Goal: Task Accomplishment & Management: Manage account settings

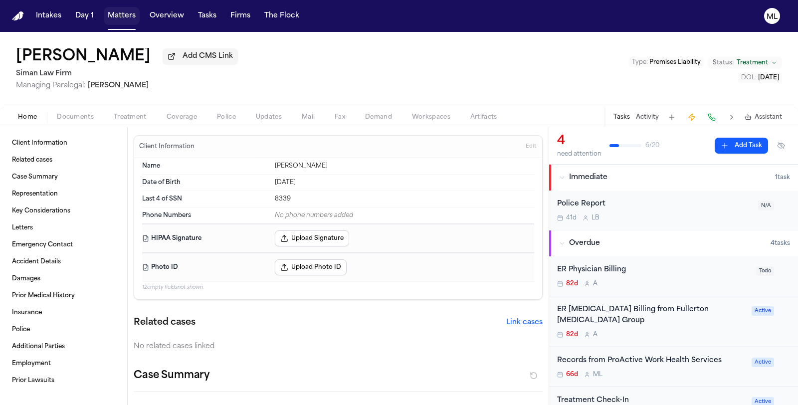
click at [121, 12] on button "Matters" at bounding box center [122, 16] width 36 height 18
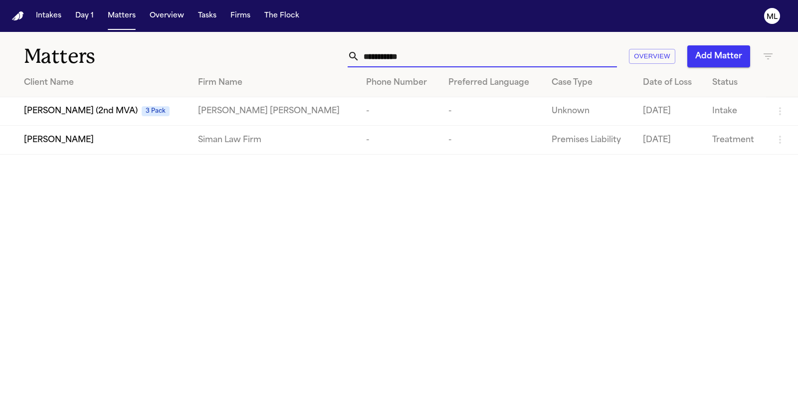
drag, startPoint x: 336, startPoint y: 50, endPoint x: 320, endPoint y: 47, distance: 16.6
click at [320, 47] on div "**********" at bounding box center [505, 56] width 538 height 22
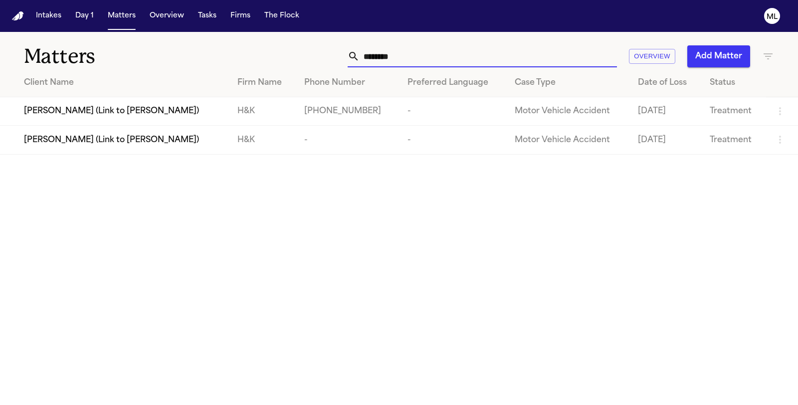
type input "*********"
click at [87, 114] on span "[PERSON_NAME] (Link to [PERSON_NAME])" at bounding box center [111, 111] width 175 height 12
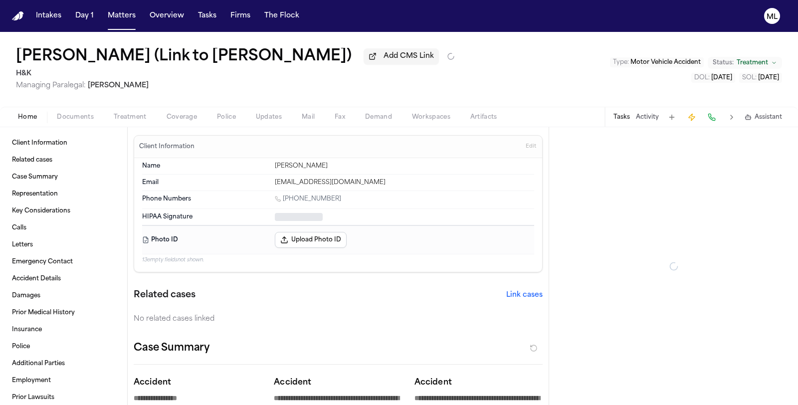
type textarea "*"
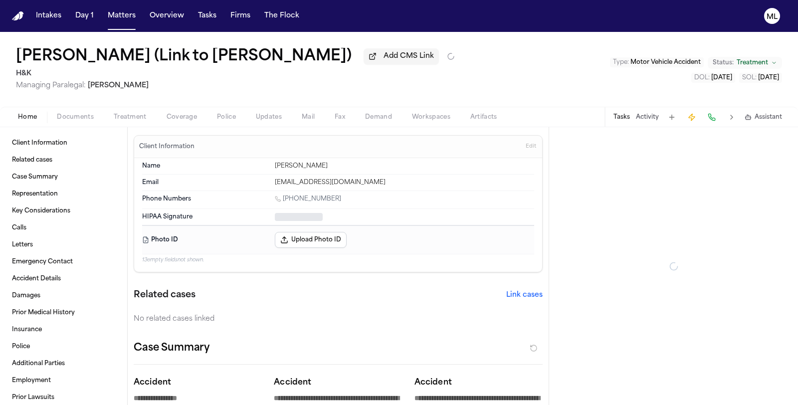
type textarea "*"
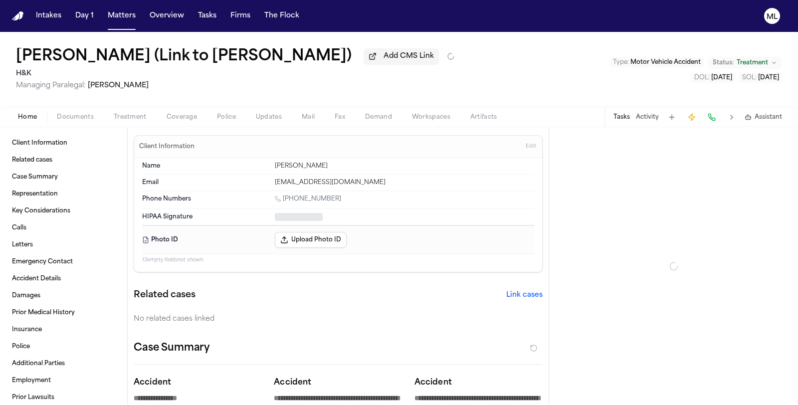
type textarea "*"
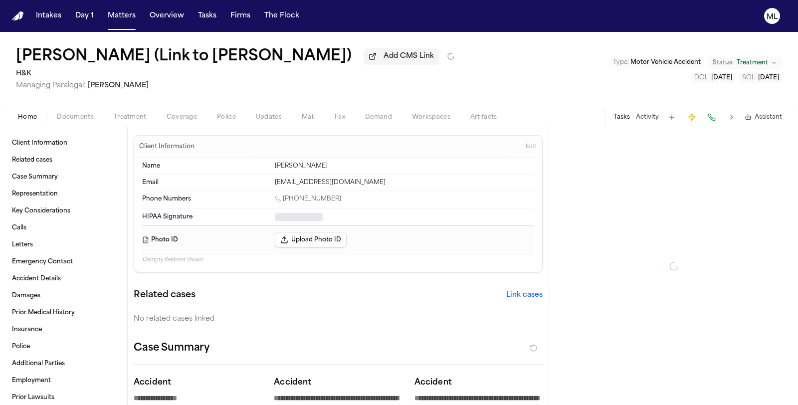
type textarea "*"
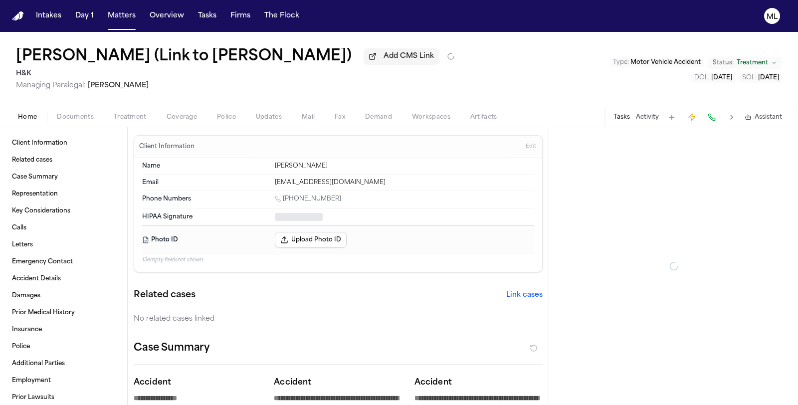
type textarea "*"
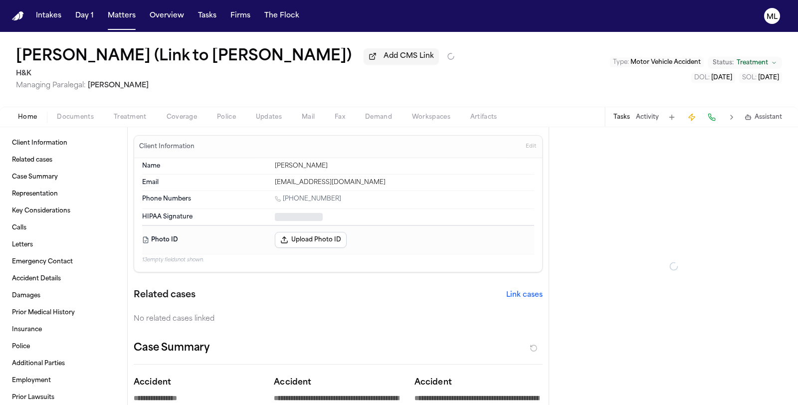
type textarea "*"
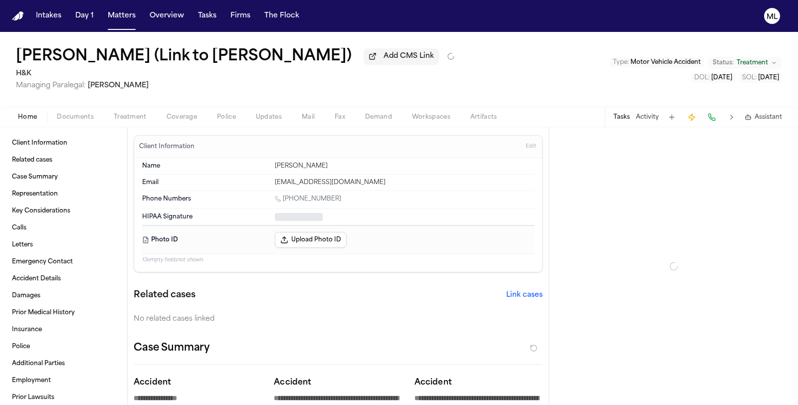
type textarea "*"
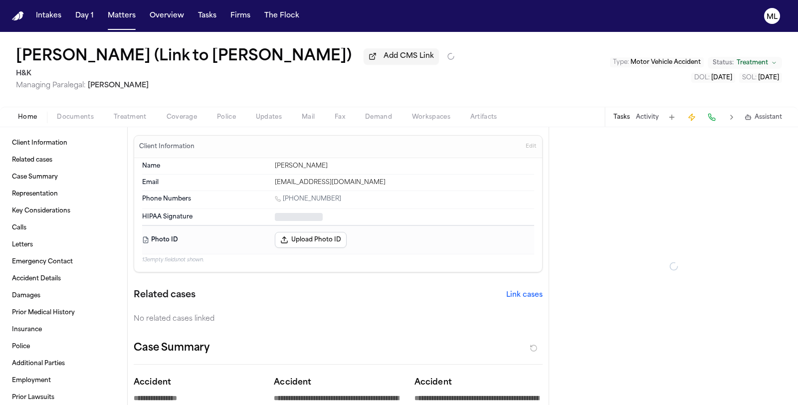
type textarea "*"
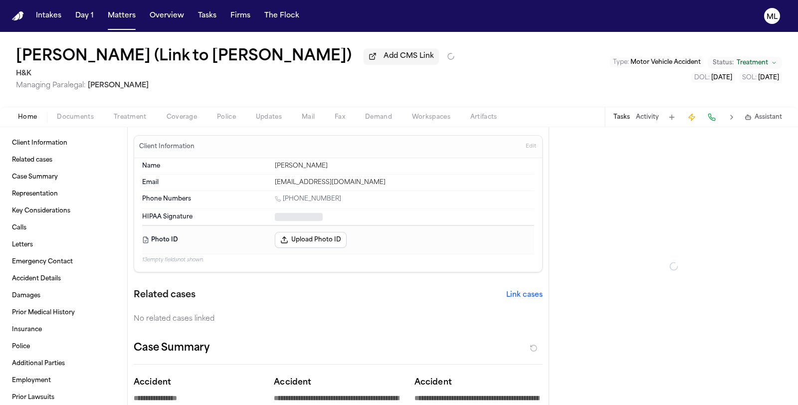
type textarea "*"
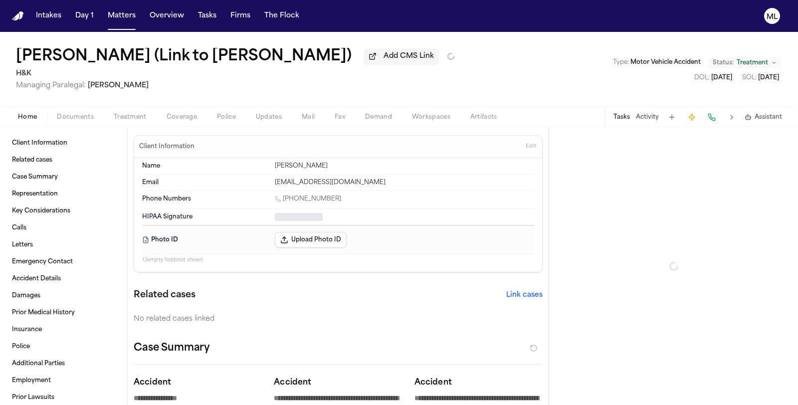
type textarea "*"
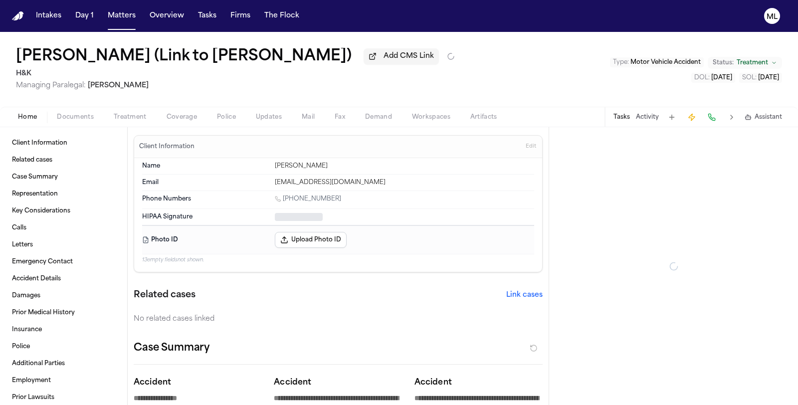
type textarea "*"
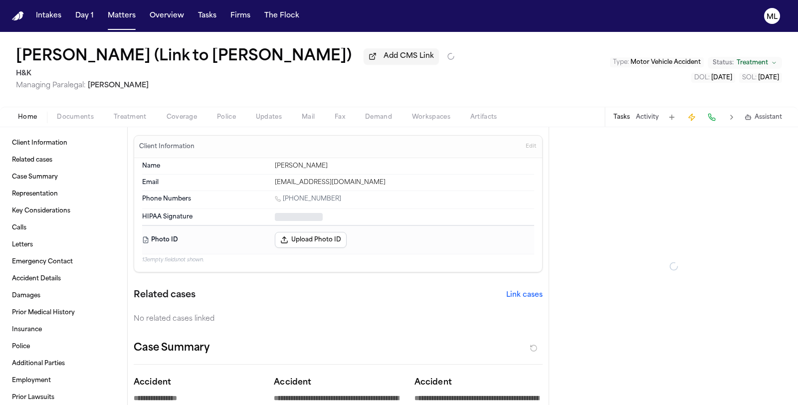
type textarea "*"
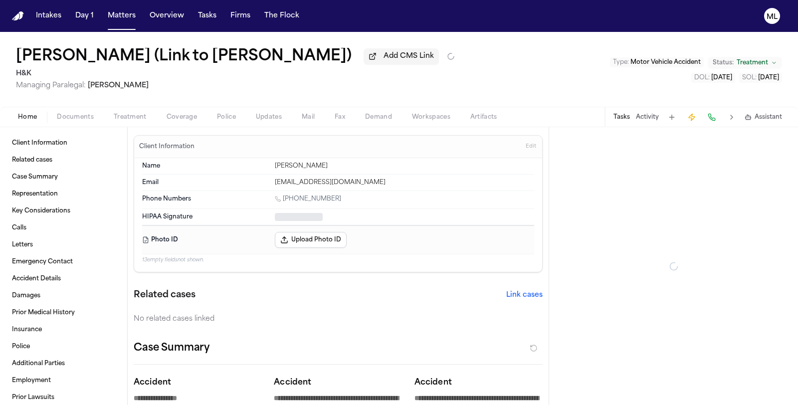
type textarea "*"
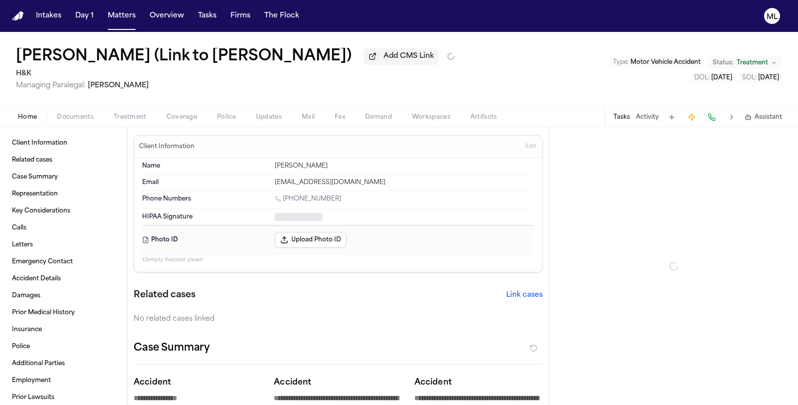
type textarea "*"
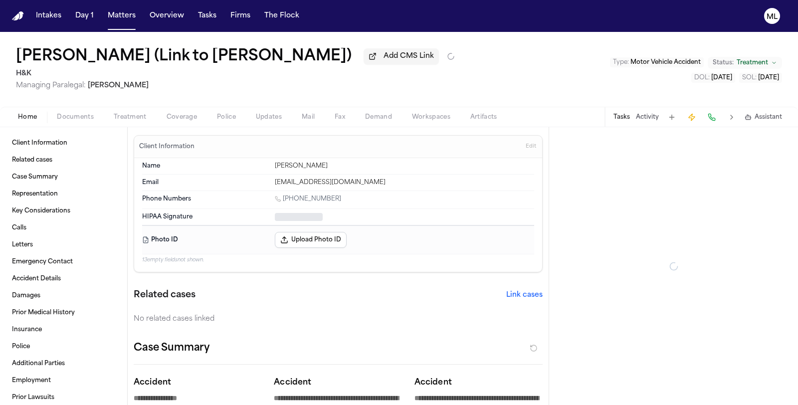
type textarea "*"
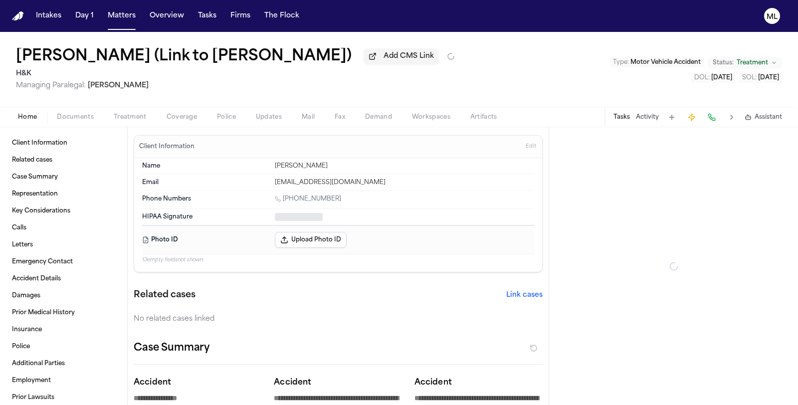
type textarea "*"
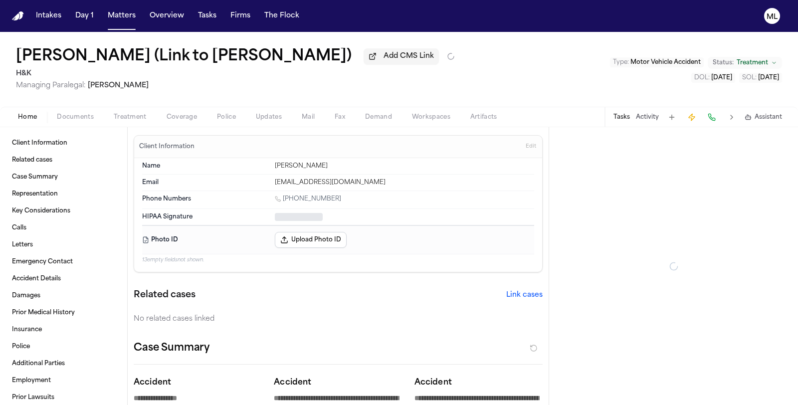
type textarea "*"
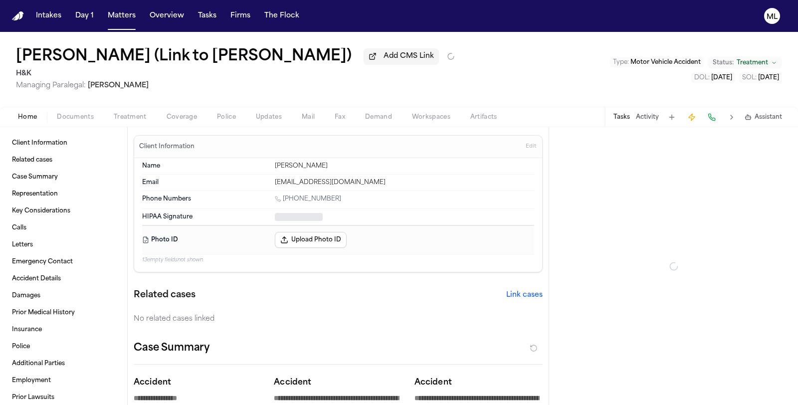
type textarea "*"
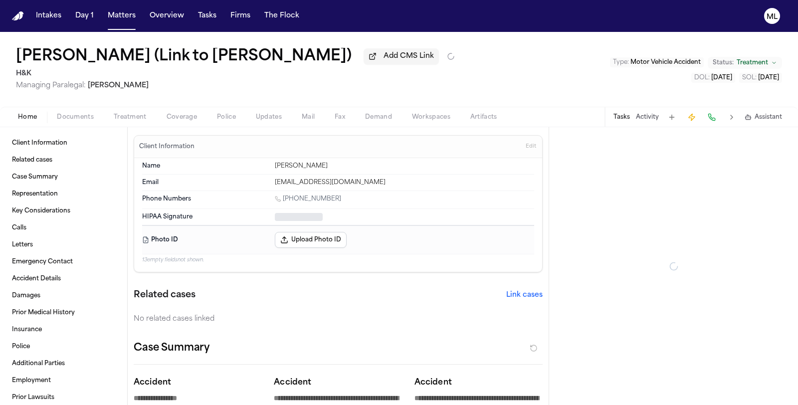
type textarea "*"
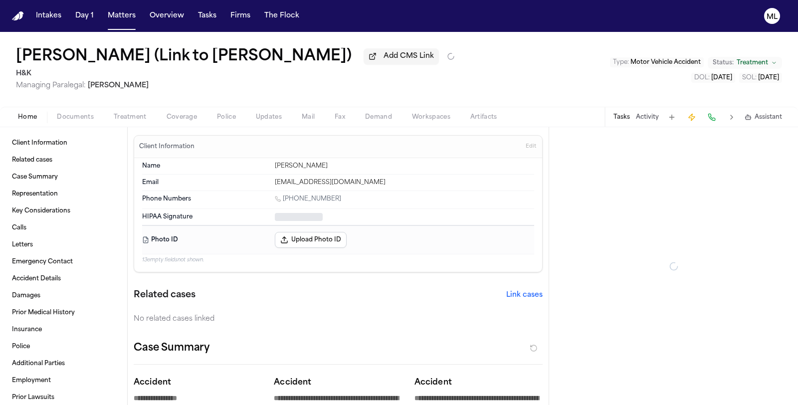
type textarea "*"
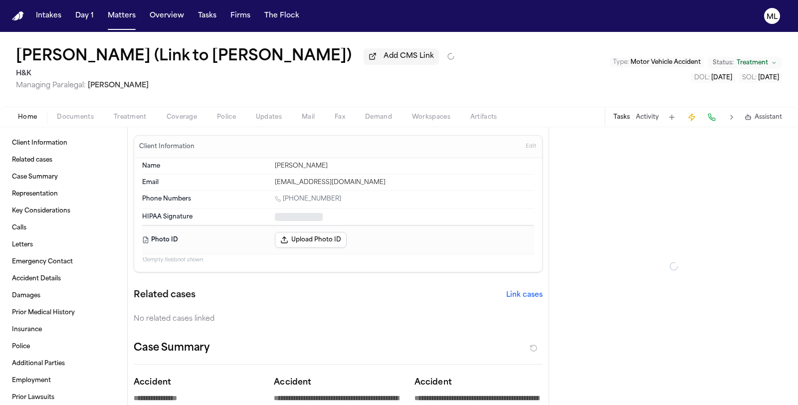
type textarea "*"
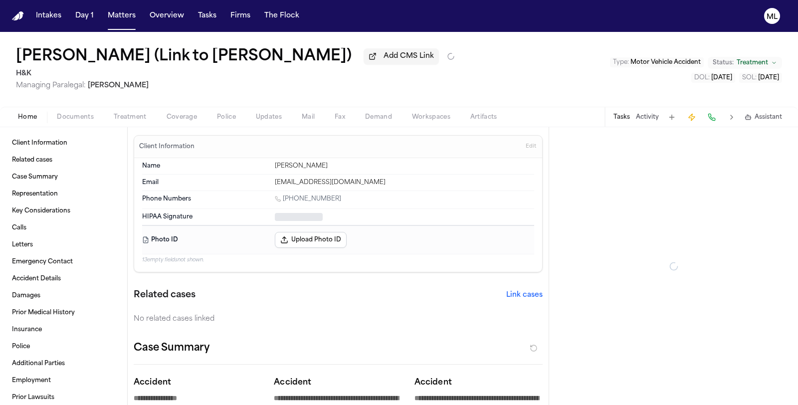
type textarea "*"
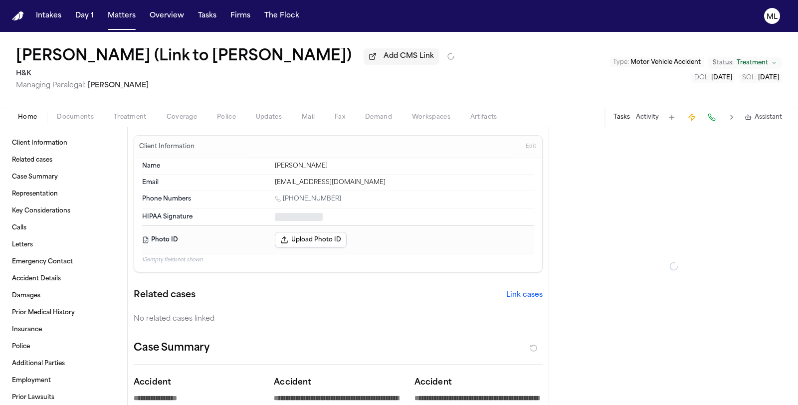
type textarea "*"
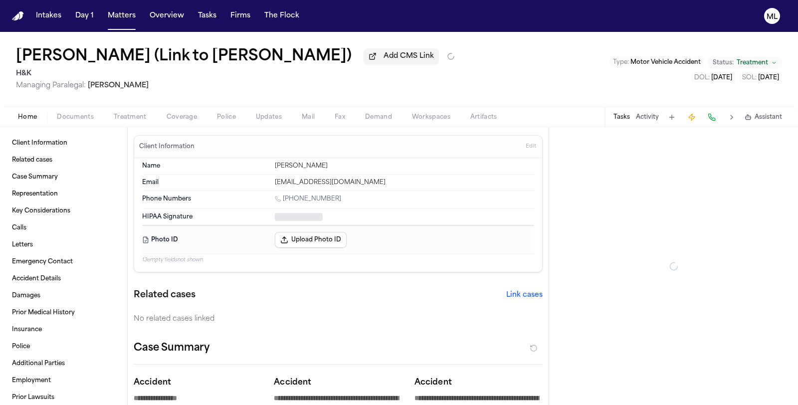
type textarea "*"
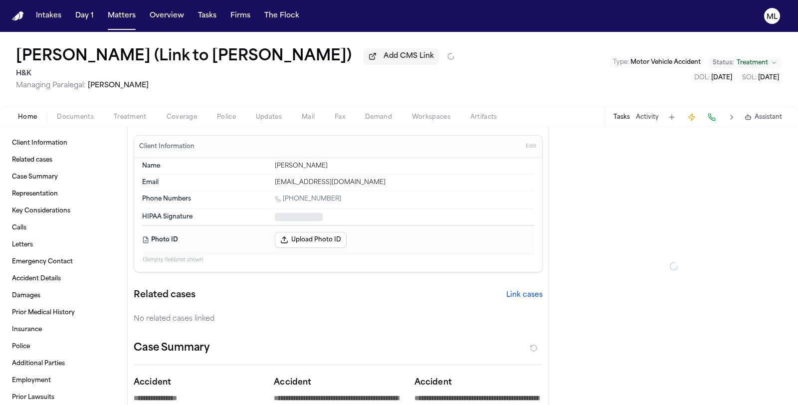
type textarea "*"
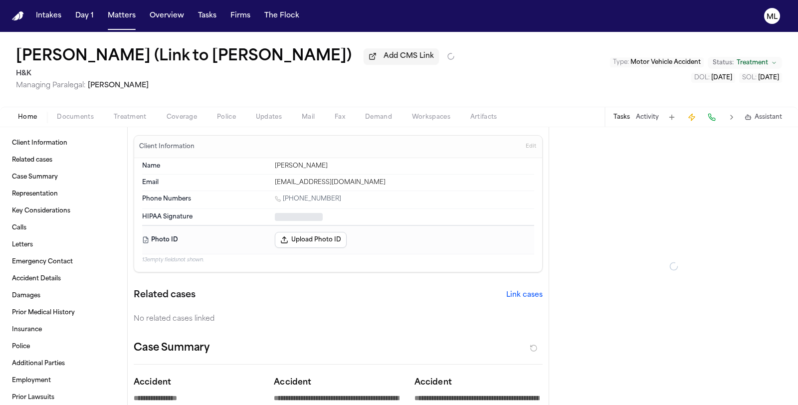
type textarea "*"
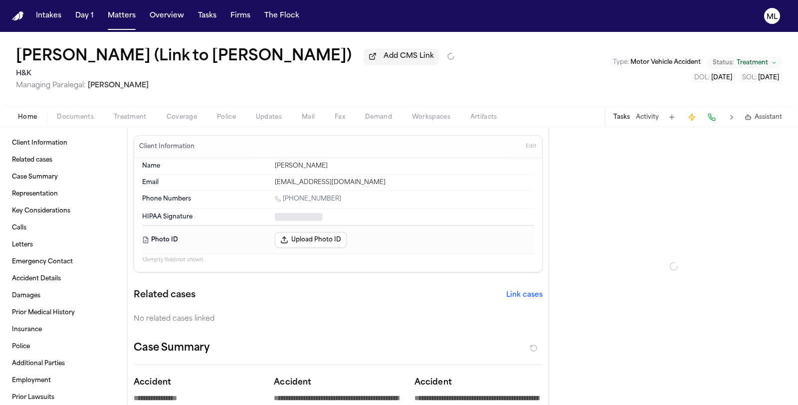
type textarea "*"
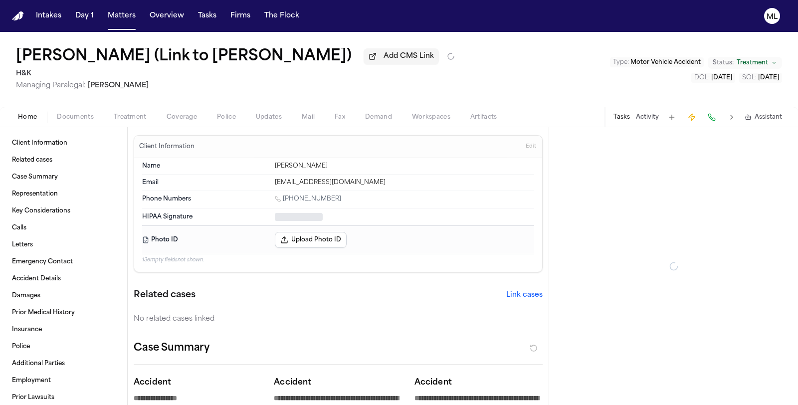
type textarea "*"
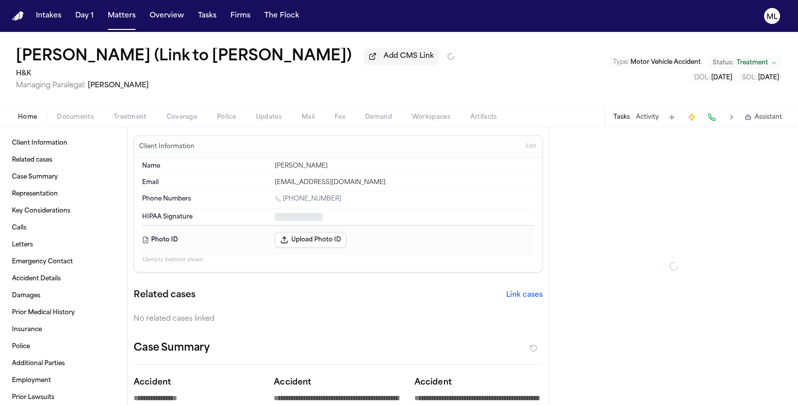
type textarea "*"
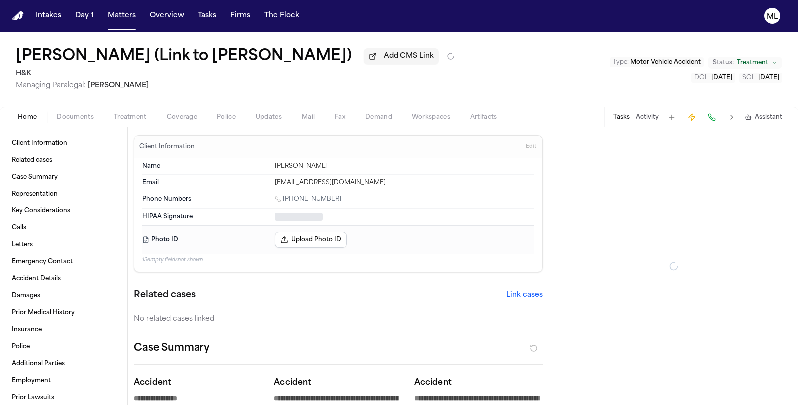
type textarea "*"
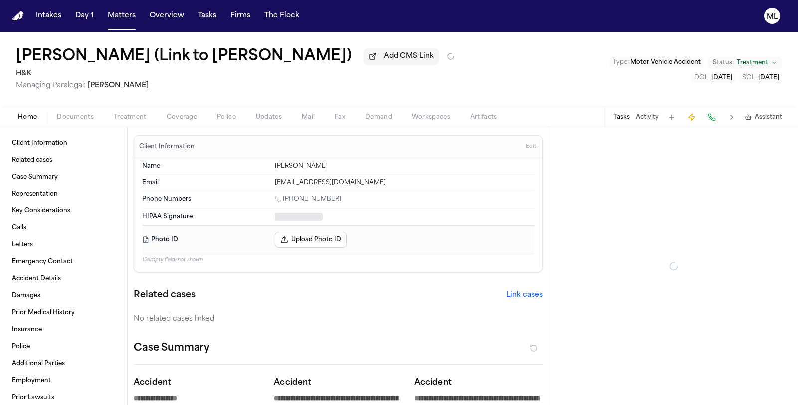
type textarea "*"
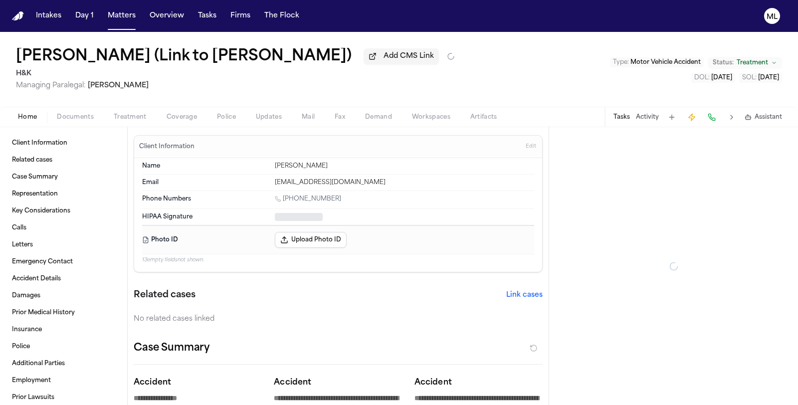
type textarea "*"
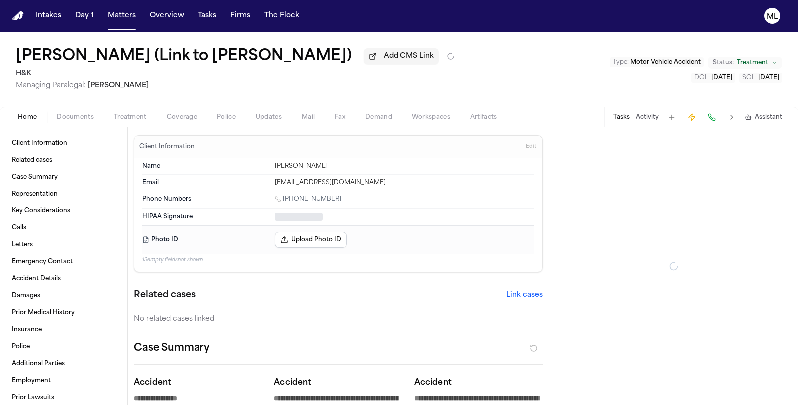
type textarea "*"
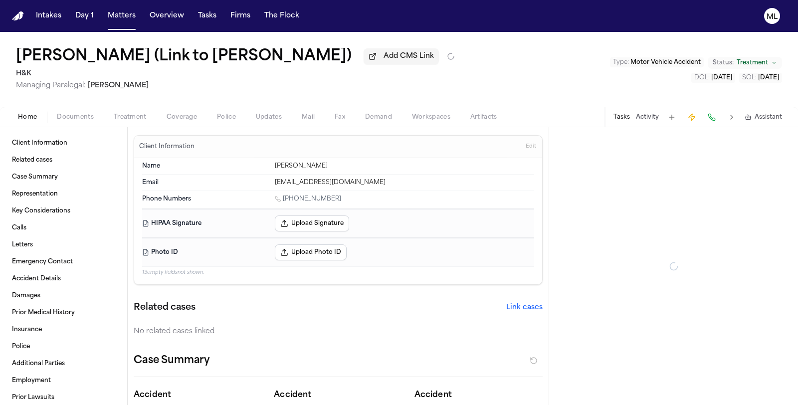
type textarea "*"
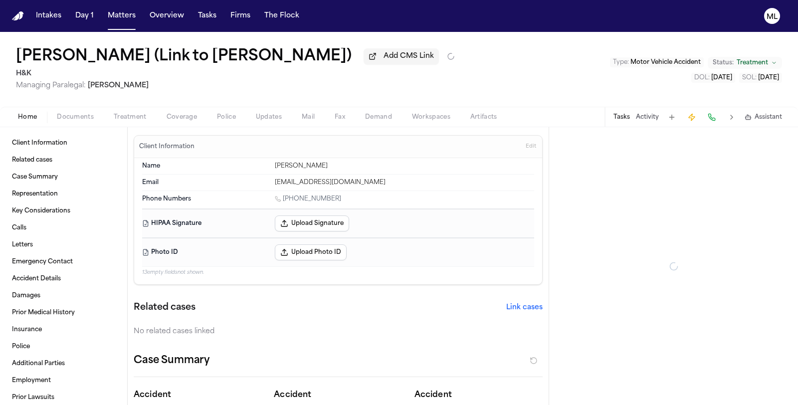
type textarea "*"
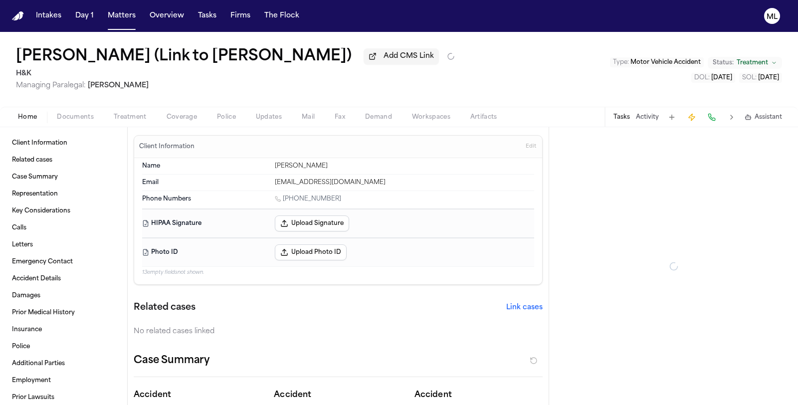
type textarea "*"
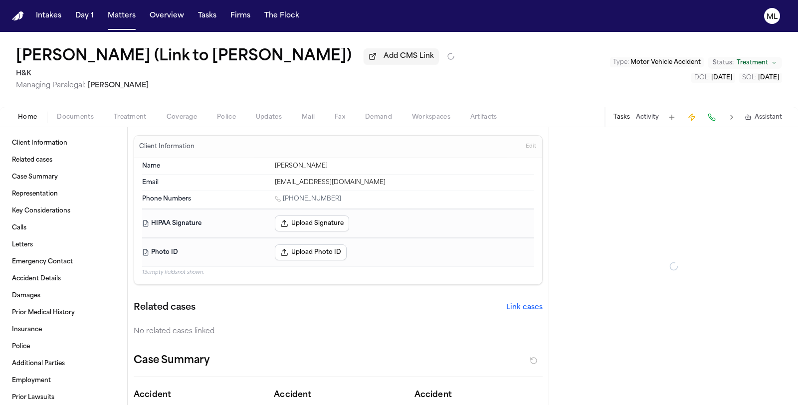
type textarea "*"
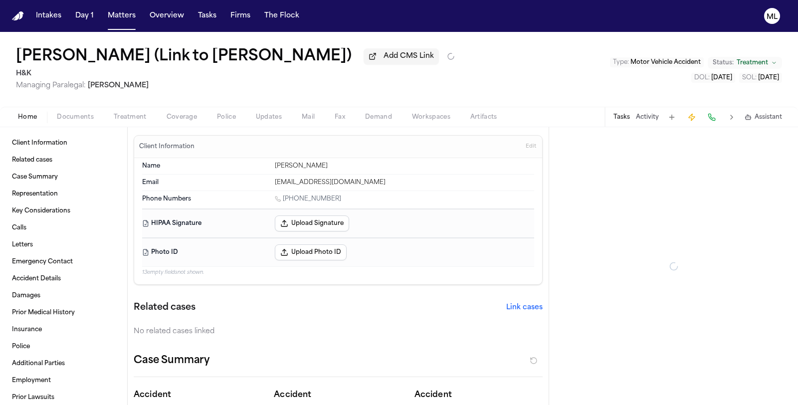
type textarea "*"
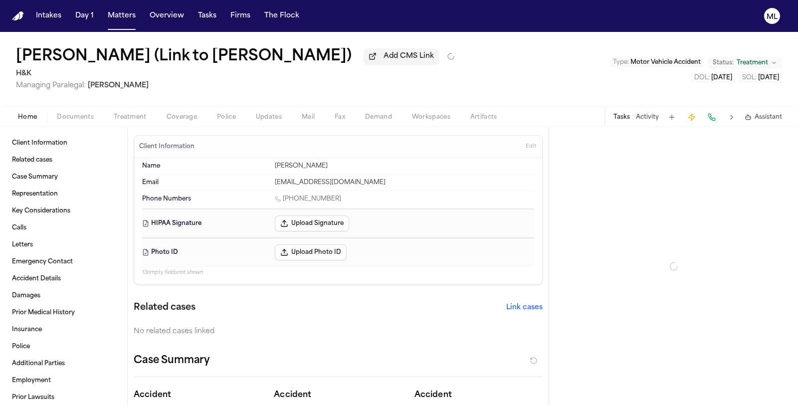
type textarea "*"
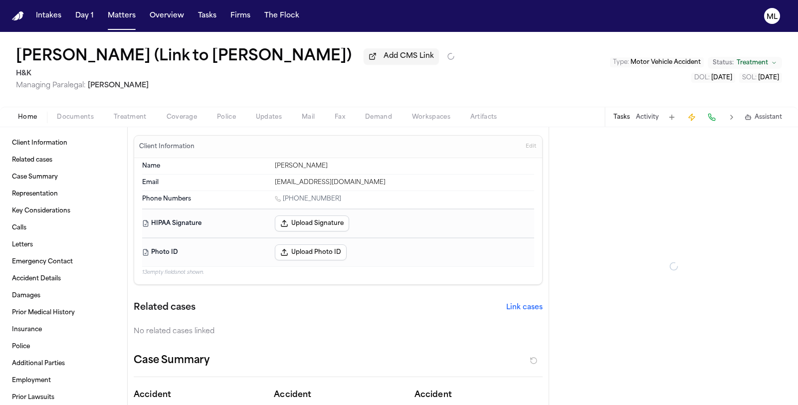
type textarea "*"
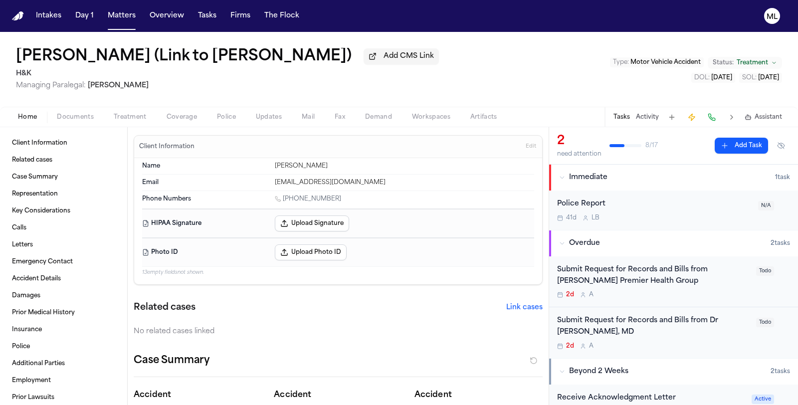
click at [530, 147] on button "Edit" at bounding box center [531, 147] width 16 height 16
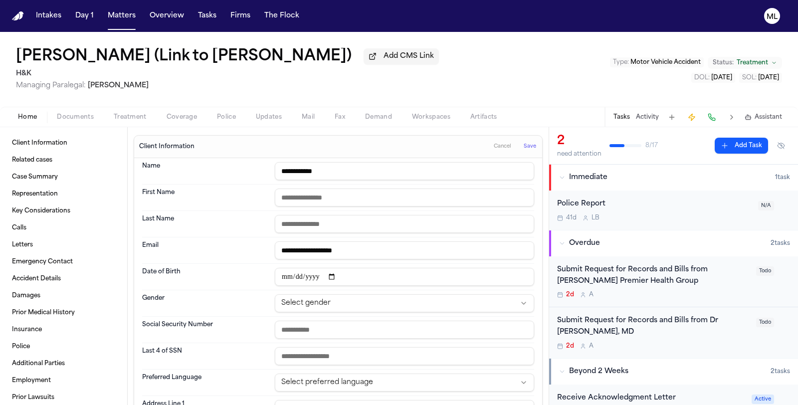
click at [295, 330] on input "text" at bounding box center [404, 330] width 259 height 18
click at [308, 307] on html "**********" at bounding box center [399, 202] width 798 height 405
click at [281, 323] on input "text" at bounding box center [404, 330] width 259 height 18
click at [524, 147] on span "Save" at bounding box center [530, 146] width 12 height 7
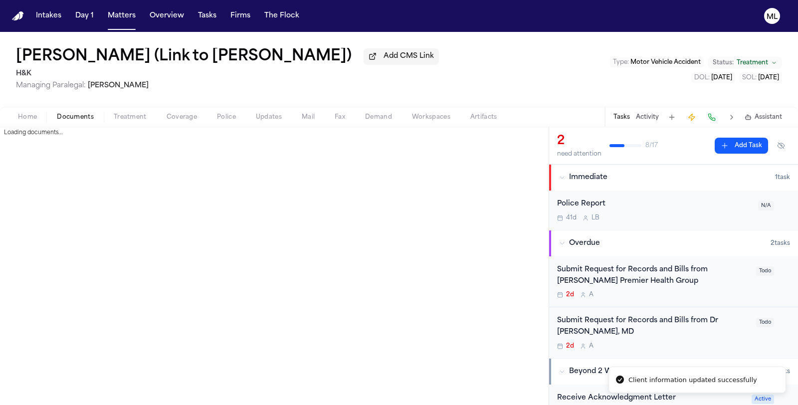
click at [81, 120] on span "Documents" at bounding box center [75, 117] width 37 height 8
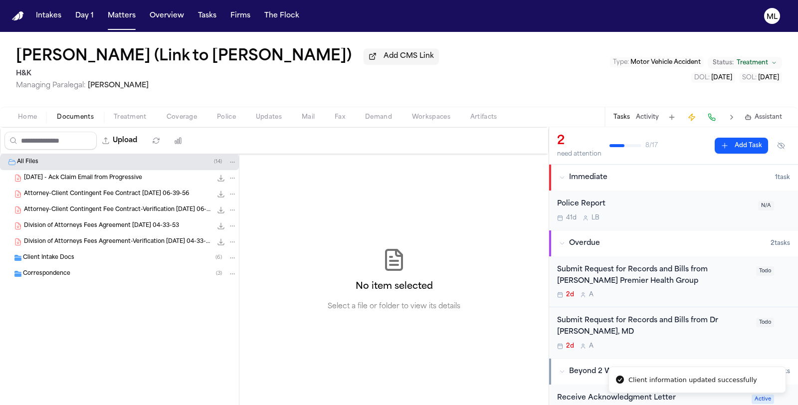
click at [98, 176] on span "[DATE] - Ack Claim Email from Progressive" at bounding box center [83, 178] width 118 height 8
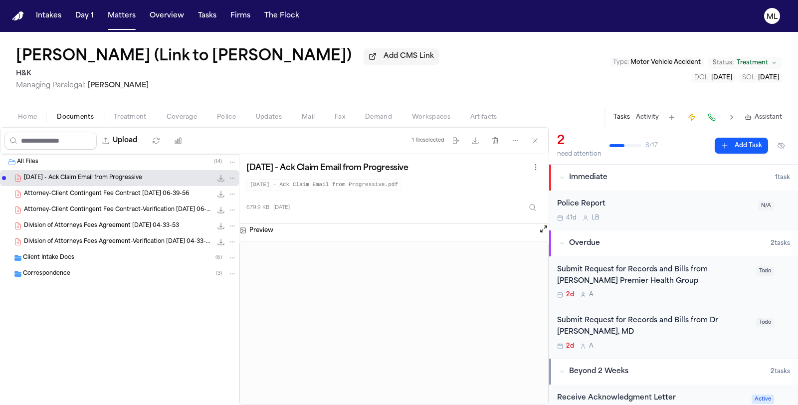
click at [94, 193] on span "Attorney-Client Contingent Fee Contract [DATE] 06-39-56" at bounding box center [106, 194] width 165 height 8
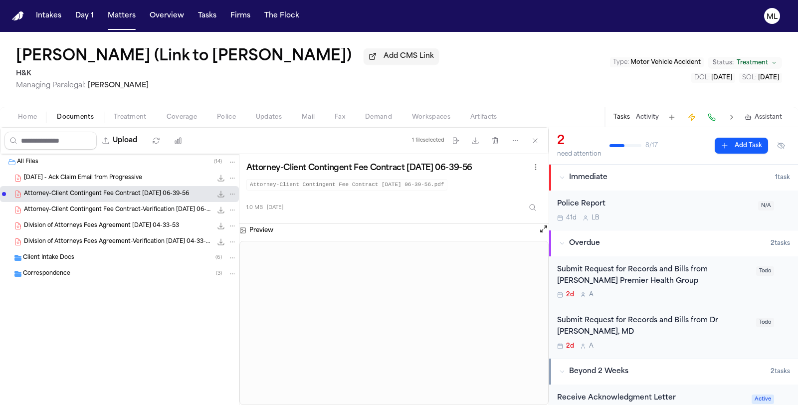
click at [74, 250] on div "Client Intake Docs ( 6 )" at bounding box center [119, 258] width 239 height 16
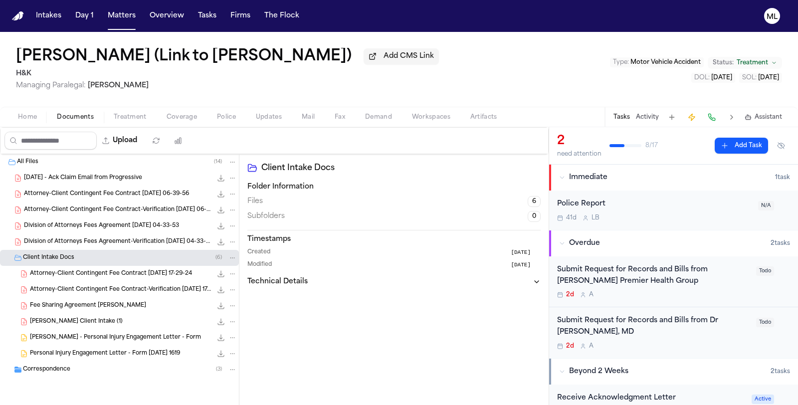
click at [105, 319] on span "[PERSON_NAME] Client Intake (1)" at bounding box center [76, 322] width 93 height 8
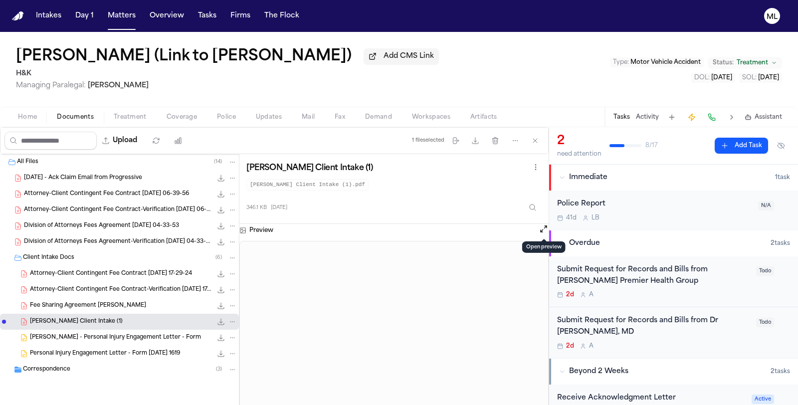
click at [542, 224] on button "Open preview" at bounding box center [544, 229] width 10 height 10
click at [119, 14] on button "Matters" at bounding box center [122, 16] width 36 height 18
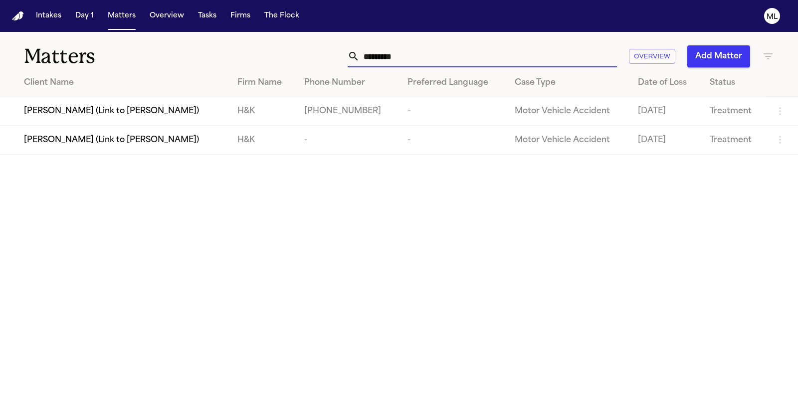
drag, startPoint x: 430, startPoint y: 50, endPoint x: 363, endPoint y: 58, distance: 67.9
click at [363, 58] on input "*********" at bounding box center [488, 56] width 257 height 22
click at [104, 126] on td "[PERSON_NAME] (Link to [PERSON_NAME])" at bounding box center [114, 140] width 229 height 28
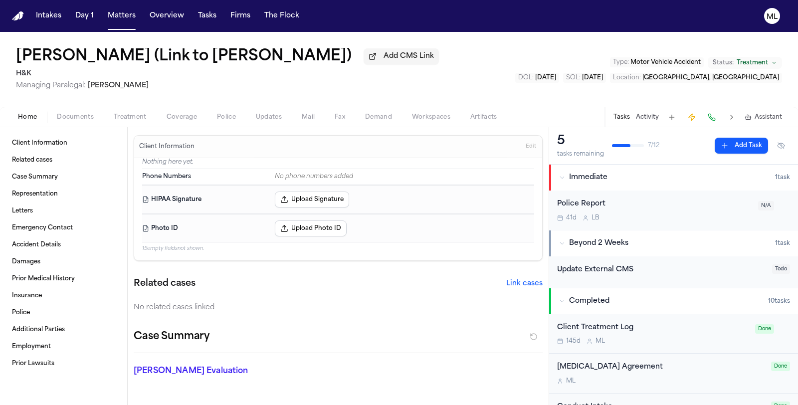
click at [75, 120] on span "Documents" at bounding box center [75, 117] width 37 height 8
drag, startPoint x: 28, startPoint y: 116, endPoint x: 124, endPoint y: 130, distance: 96.7
click at [28, 116] on span "Home" at bounding box center [27, 117] width 19 height 8
click at [523, 140] on button "Edit" at bounding box center [531, 147] width 16 height 16
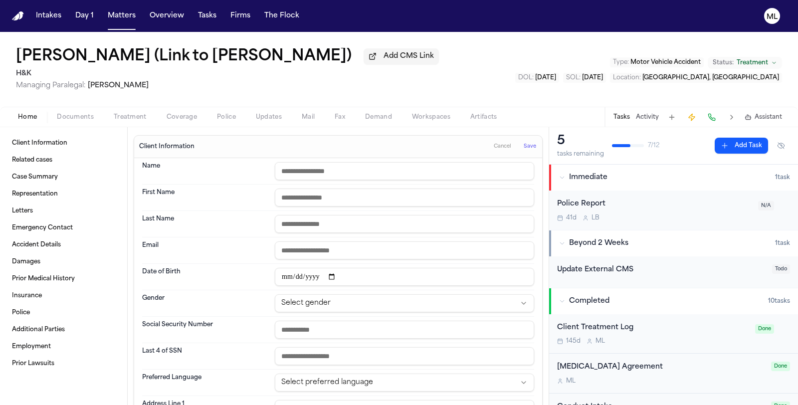
click at [289, 332] on input "text" at bounding box center [404, 330] width 259 height 18
click at [286, 270] on input "date" at bounding box center [404, 277] width 259 height 18
click at [522, 140] on button "Save" at bounding box center [530, 147] width 18 height 16
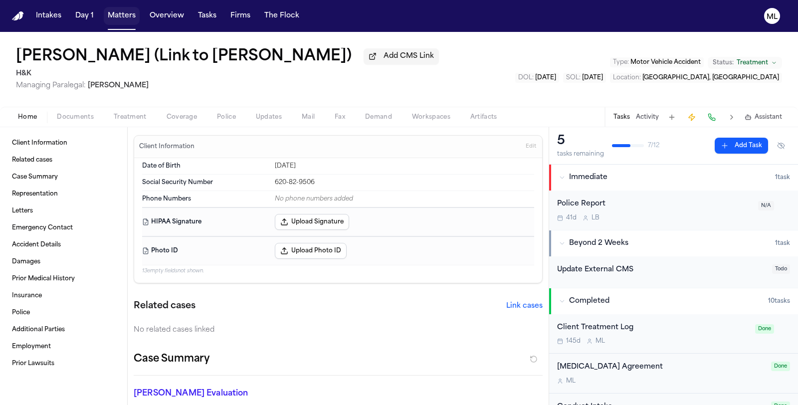
click at [112, 10] on button "Matters" at bounding box center [122, 16] width 36 height 18
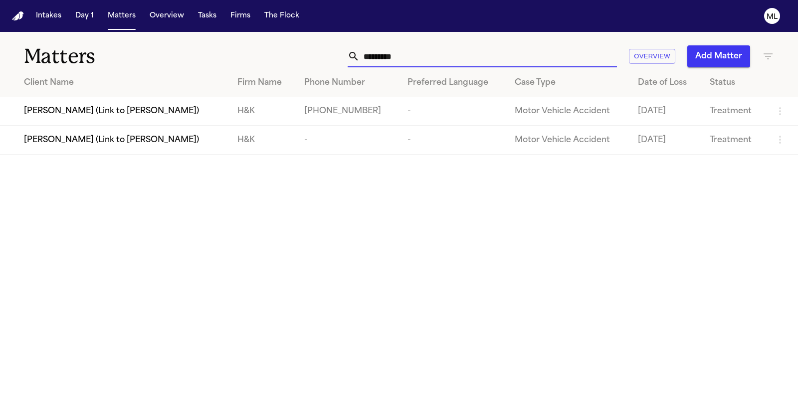
drag, startPoint x: 438, startPoint y: 54, endPoint x: 402, endPoint y: 56, distance: 36.0
click at [402, 56] on input "*********" at bounding box center [488, 56] width 257 height 22
click at [158, 110] on span "[PERSON_NAME] (Link to [PERSON_NAME])" at bounding box center [111, 111] width 175 height 12
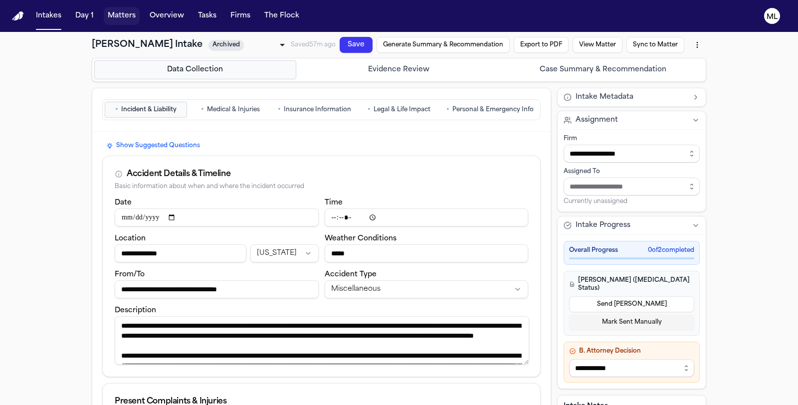
click at [118, 20] on button "Matters" at bounding box center [122, 16] width 36 height 18
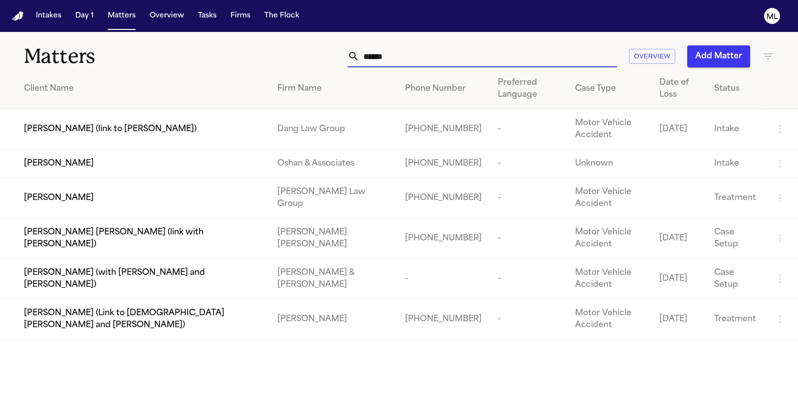
drag, startPoint x: 405, startPoint y: 54, endPoint x: 364, endPoint y: 58, distance: 41.6
click at [364, 58] on input "******" at bounding box center [488, 56] width 257 height 22
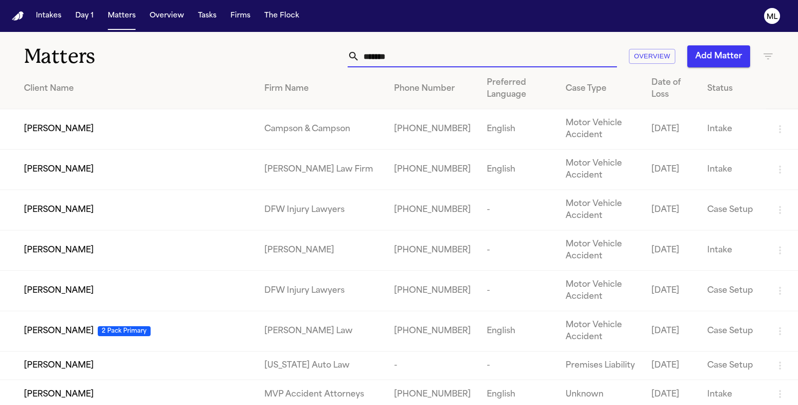
scroll to position [55, 0]
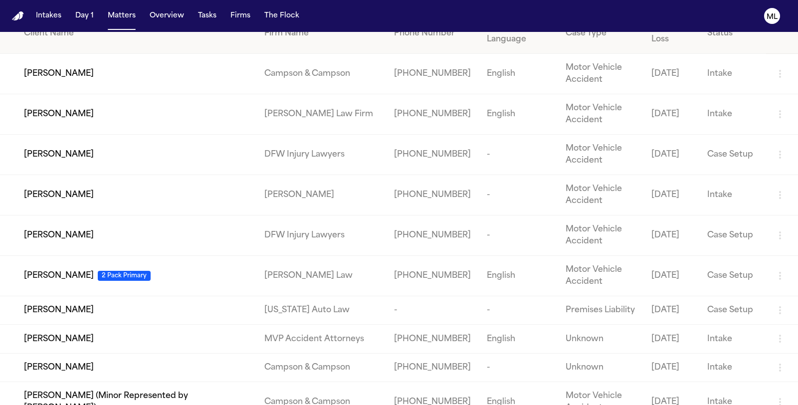
type input "*******"
click at [107, 311] on div "[PERSON_NAME]" at bounding box center [136, 310] width 224 height 12
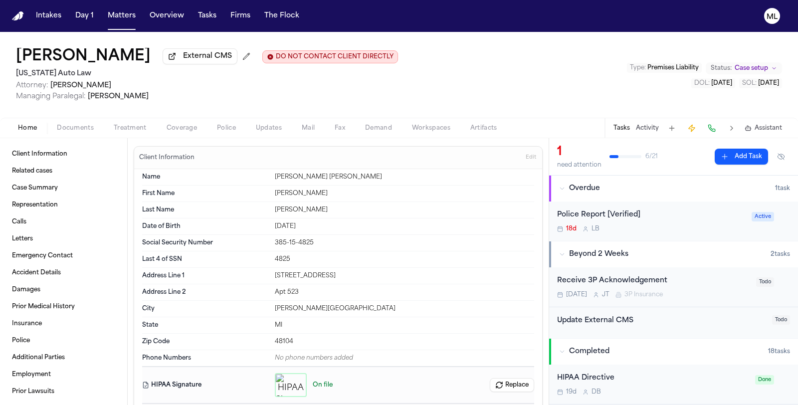
click at [178, 129] on span "Coverage" at bounding box center [182, 128] width 30 height 8
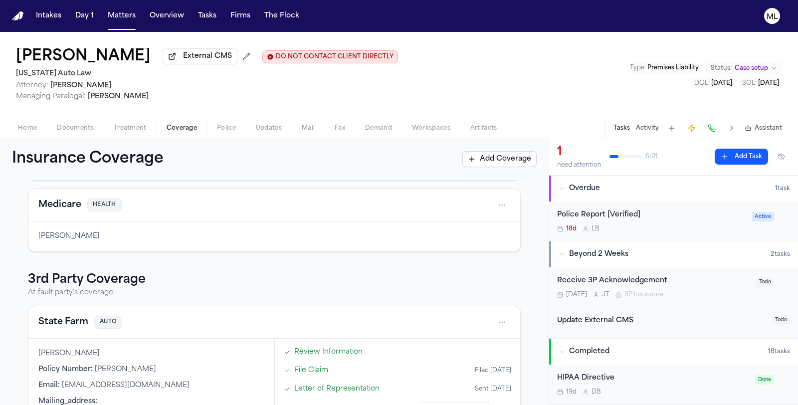
scroll to position [203, 0]
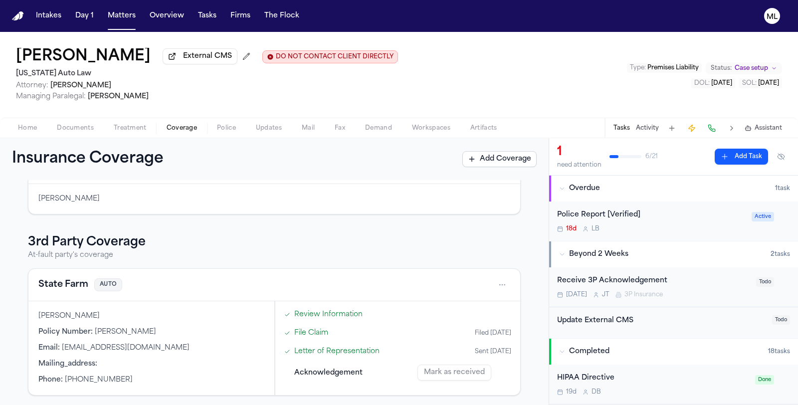
click at [69, 125] on span "Documents" at bounding box center [75, 128] width 37 height 8
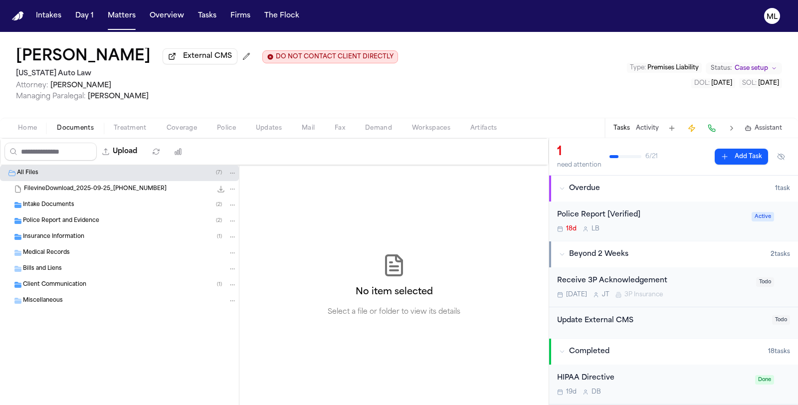
click at [107, 242] on div "Insurance Information ( 1 )" at bounding box center [119, 237] width 239 height 16
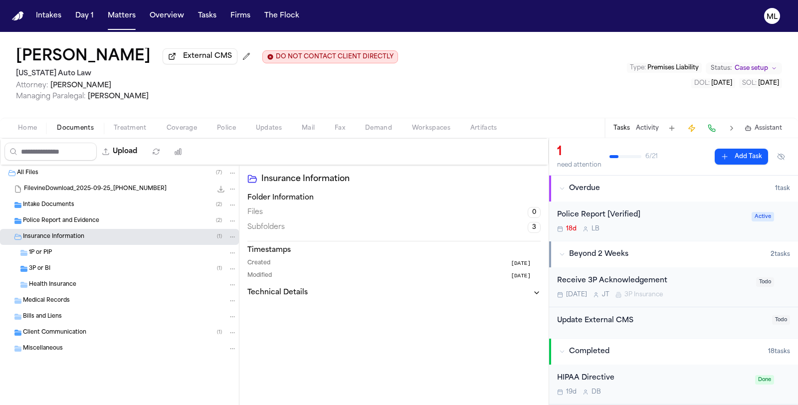
click at [91, 274] on div "3P or BI ( 1 )" at bounding box center [119, 269] width 239 height 16
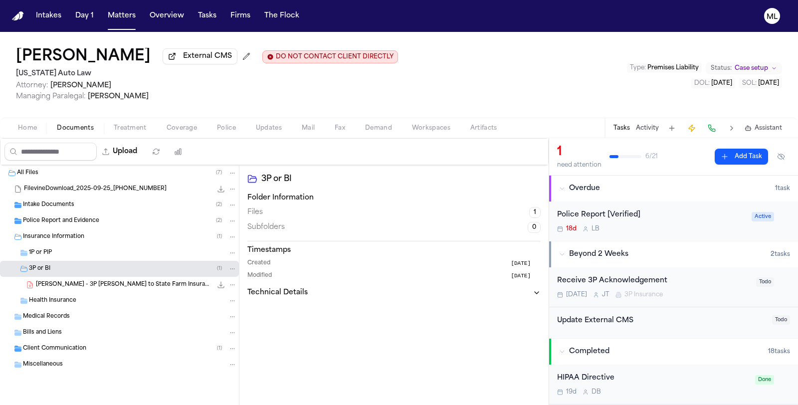
click at [105, 286] on span "M. Walker - 3P LOR to State Farm Insurance - 10.13.25" at bounding box center [124, 285] width 176 height 8
